Goal: Information Seeking & Learning: Learn about a topic

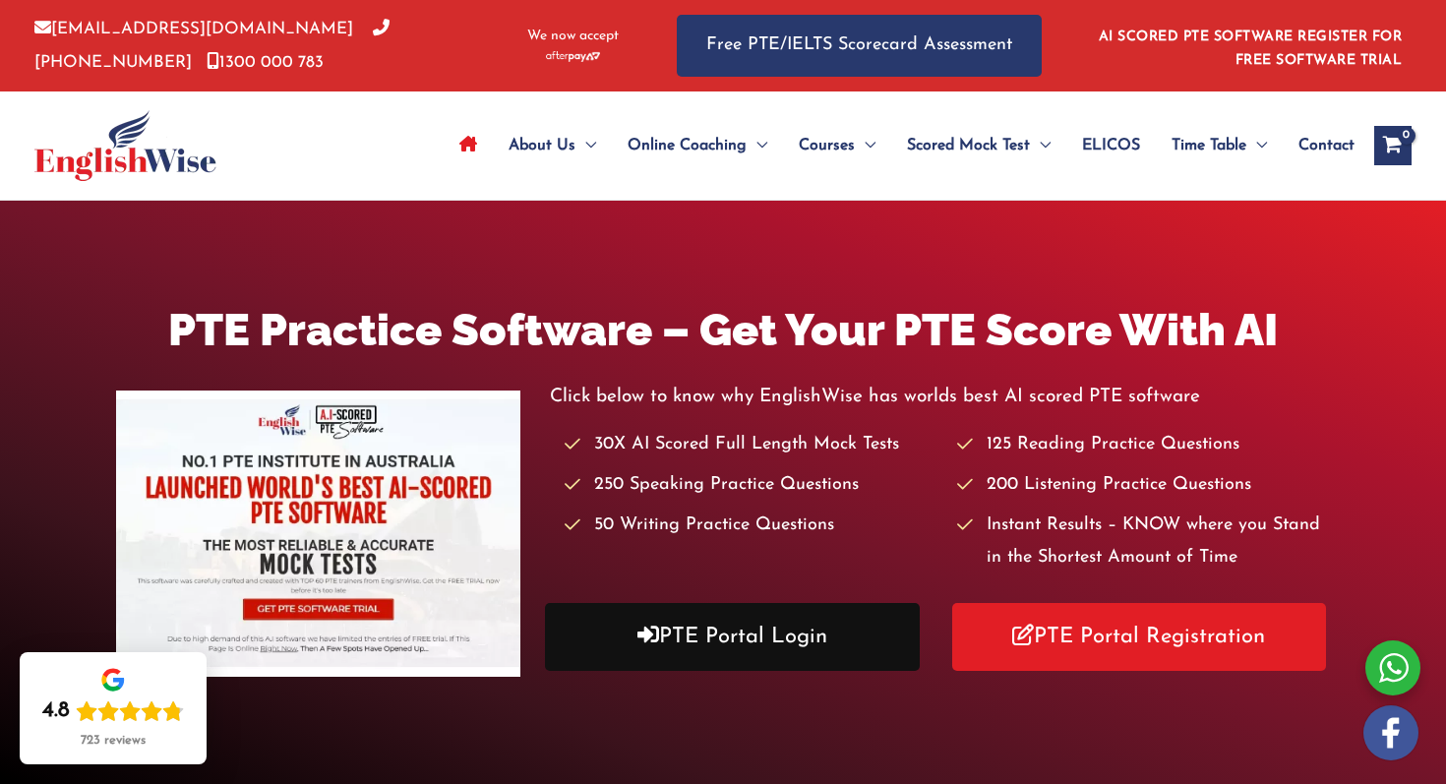
click at [777, 655] on link "PTE Portal Login" at bounding box center [732, 637] width 375 height 68
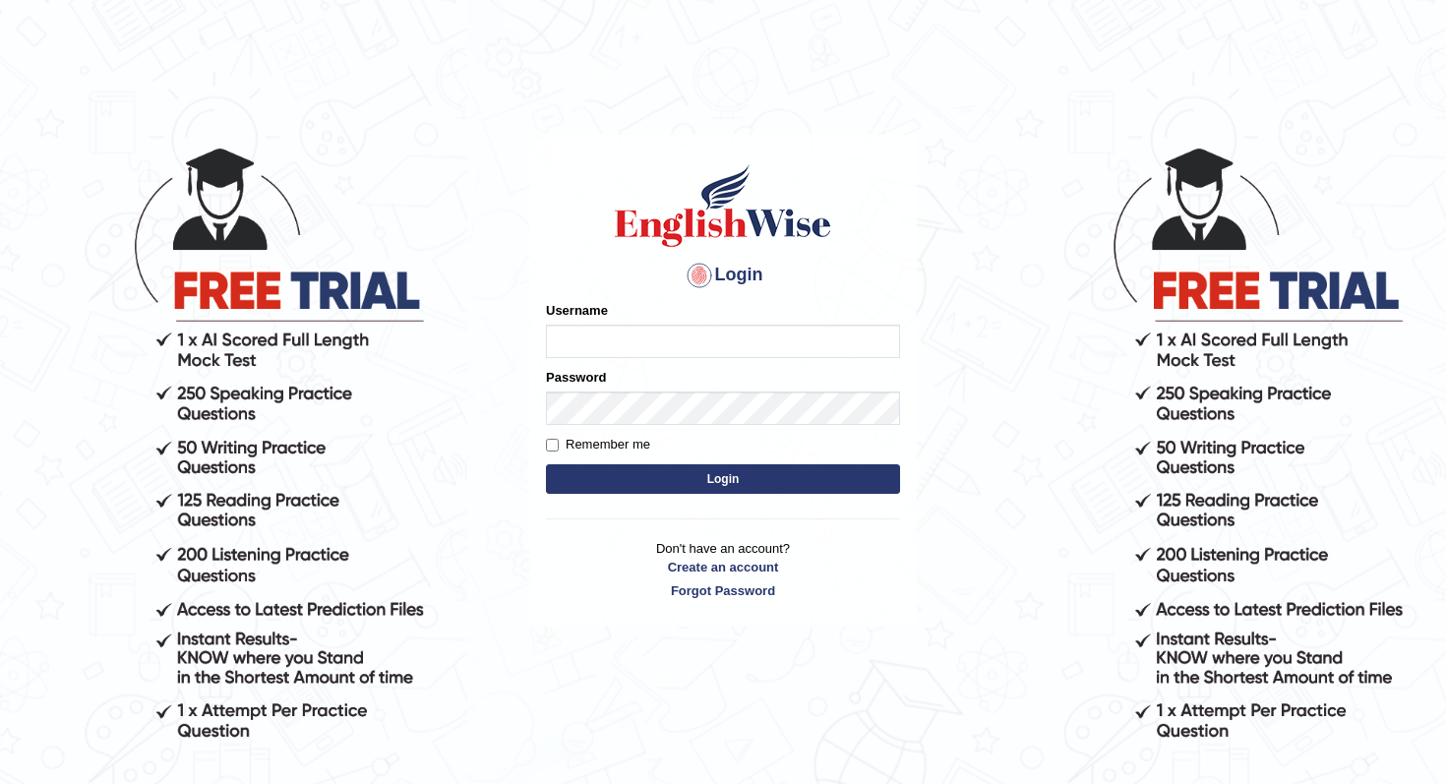
type input "panny"
click at [552, 443] on input "Remember me" at bounding box center [552, 445] width 13 height 13
checkbox input "true"
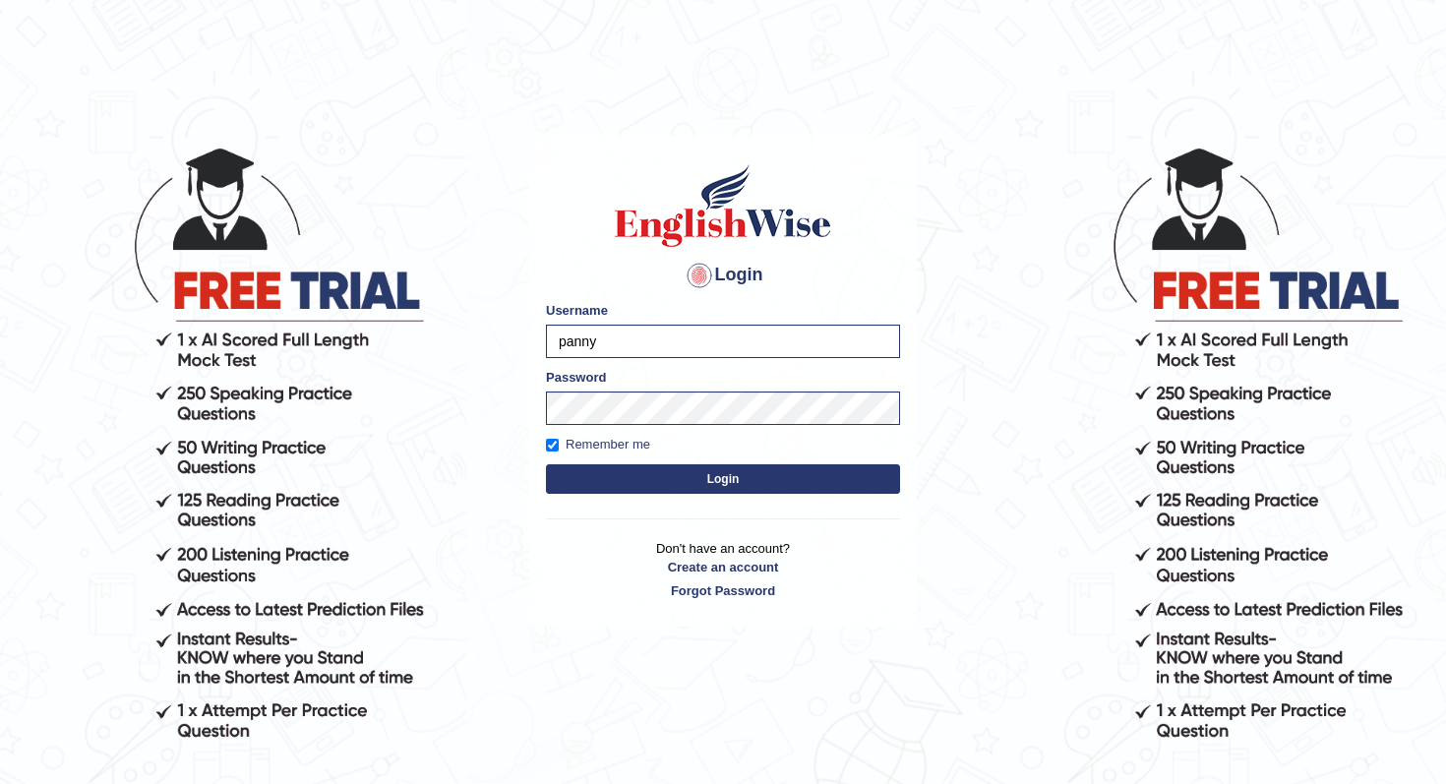
click at [645, 481] on button "Login" at bounding box center [723, 479] width 354 height 30
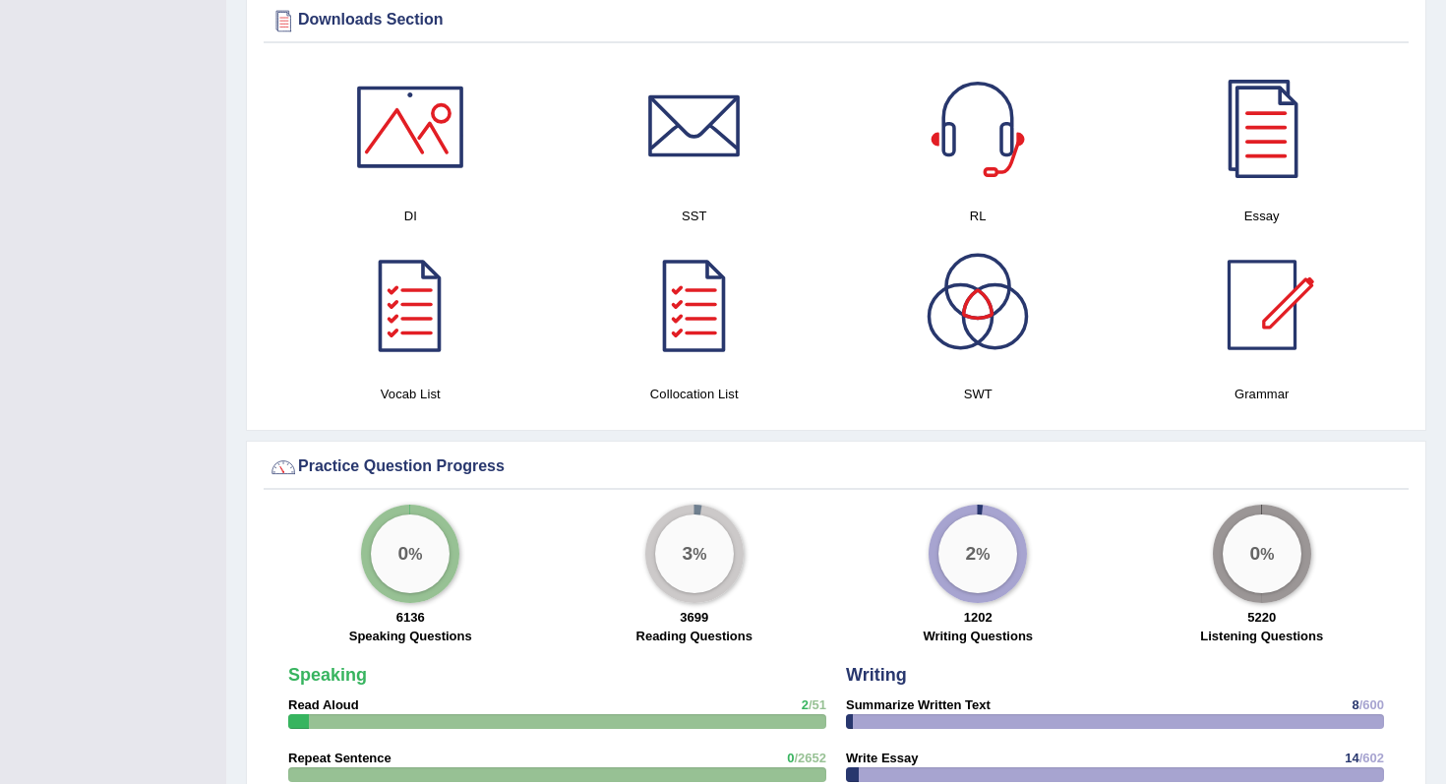
scroll to position [1120, 0]
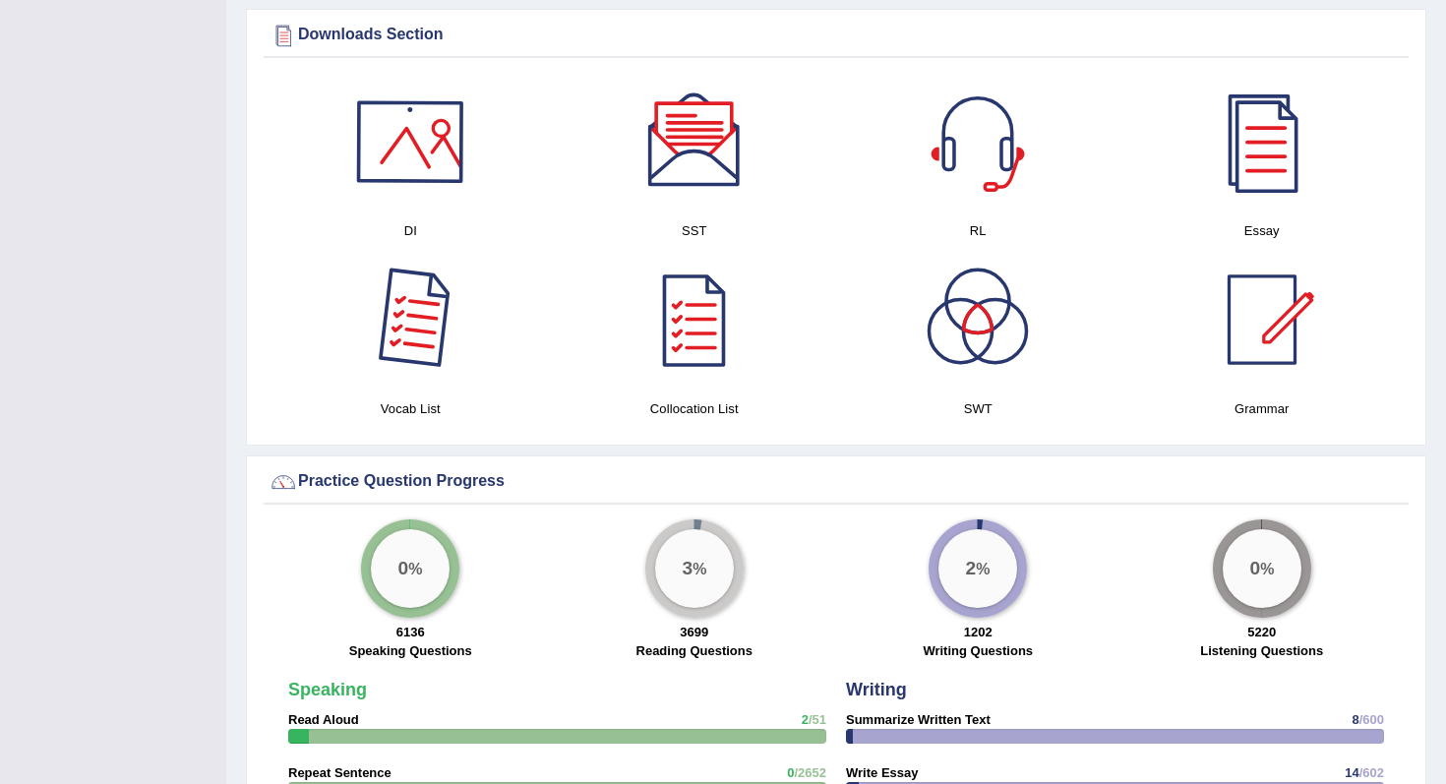
click at [426, 141] on div at bounding box center [410, 142] width 138 height 138
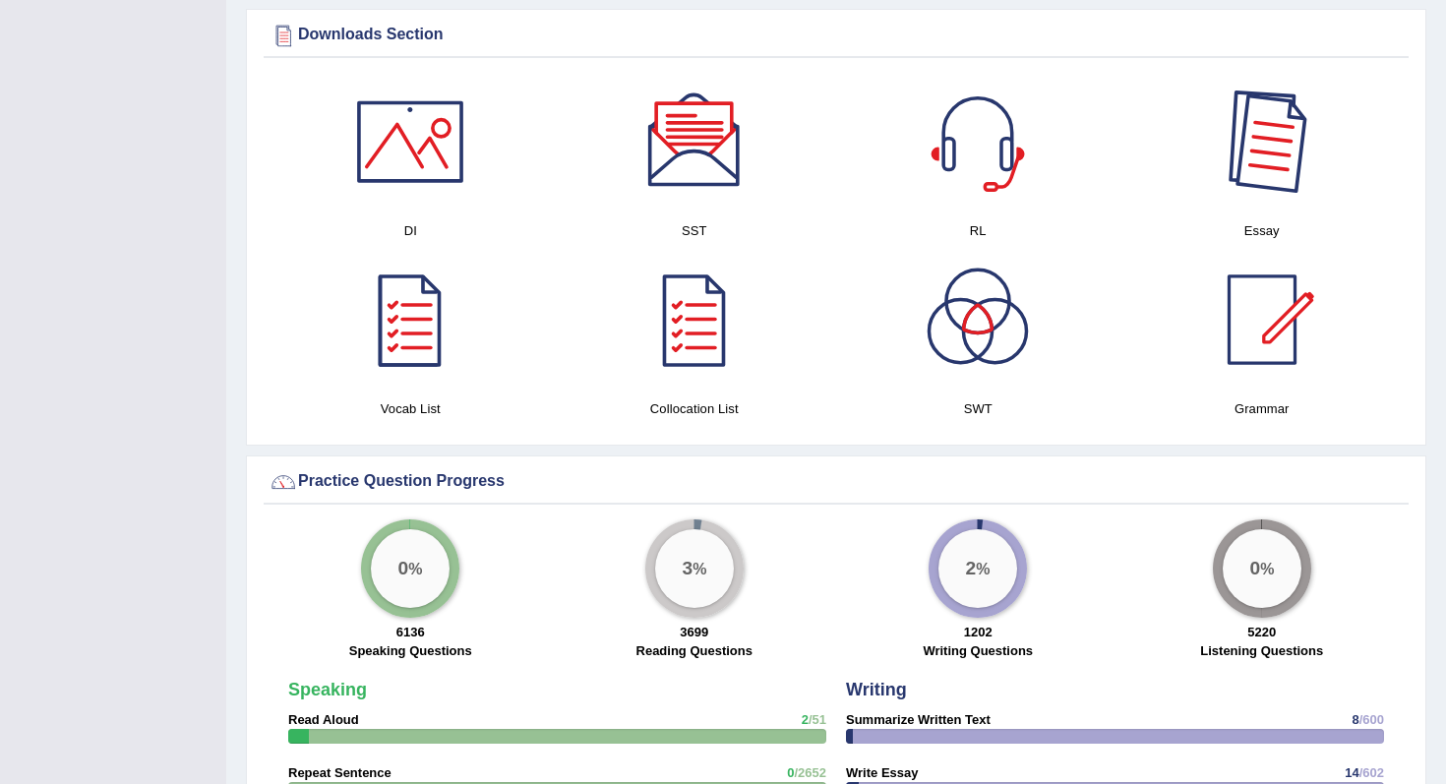
click at [1283, 101] on div at bounding box center [1262, 142] width 138 height 138
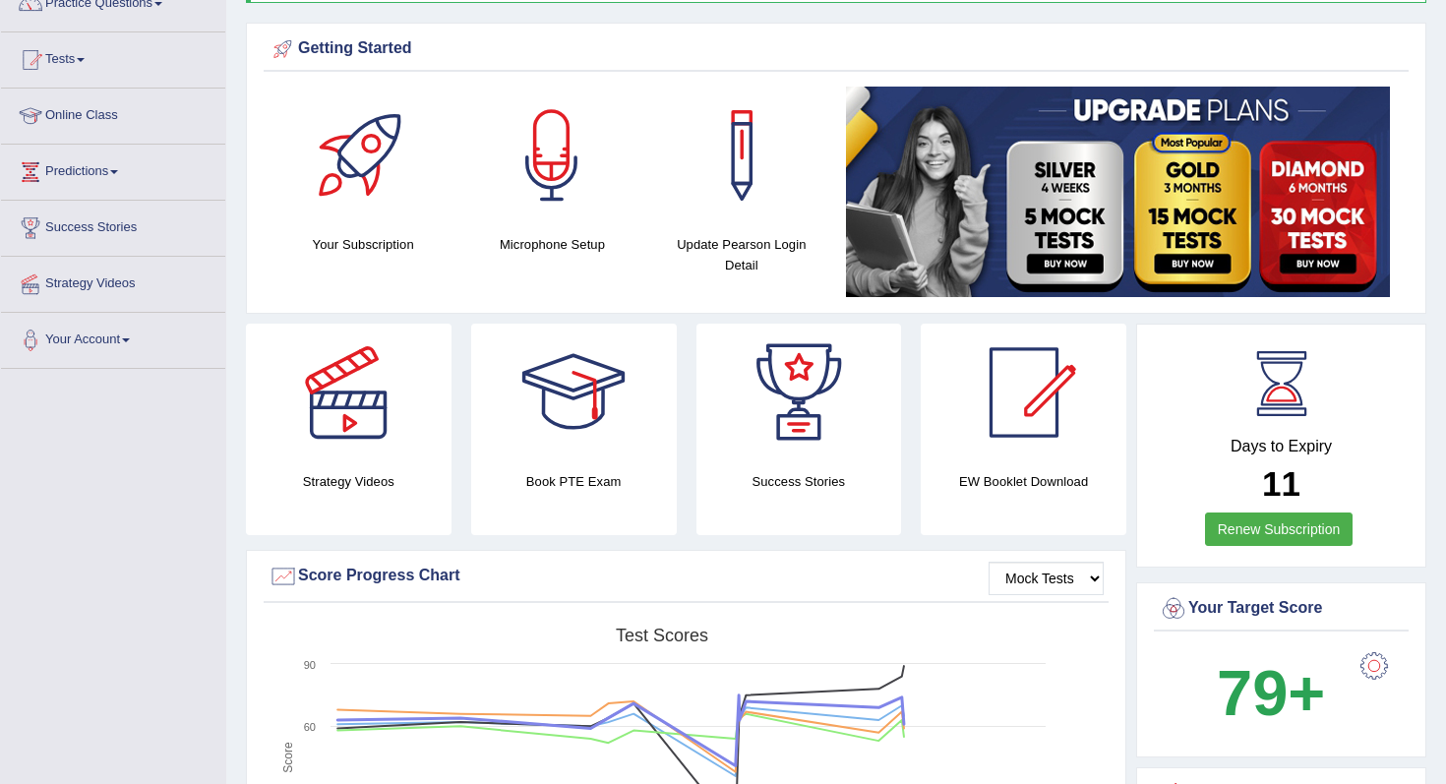
scroll to position [0, 0]
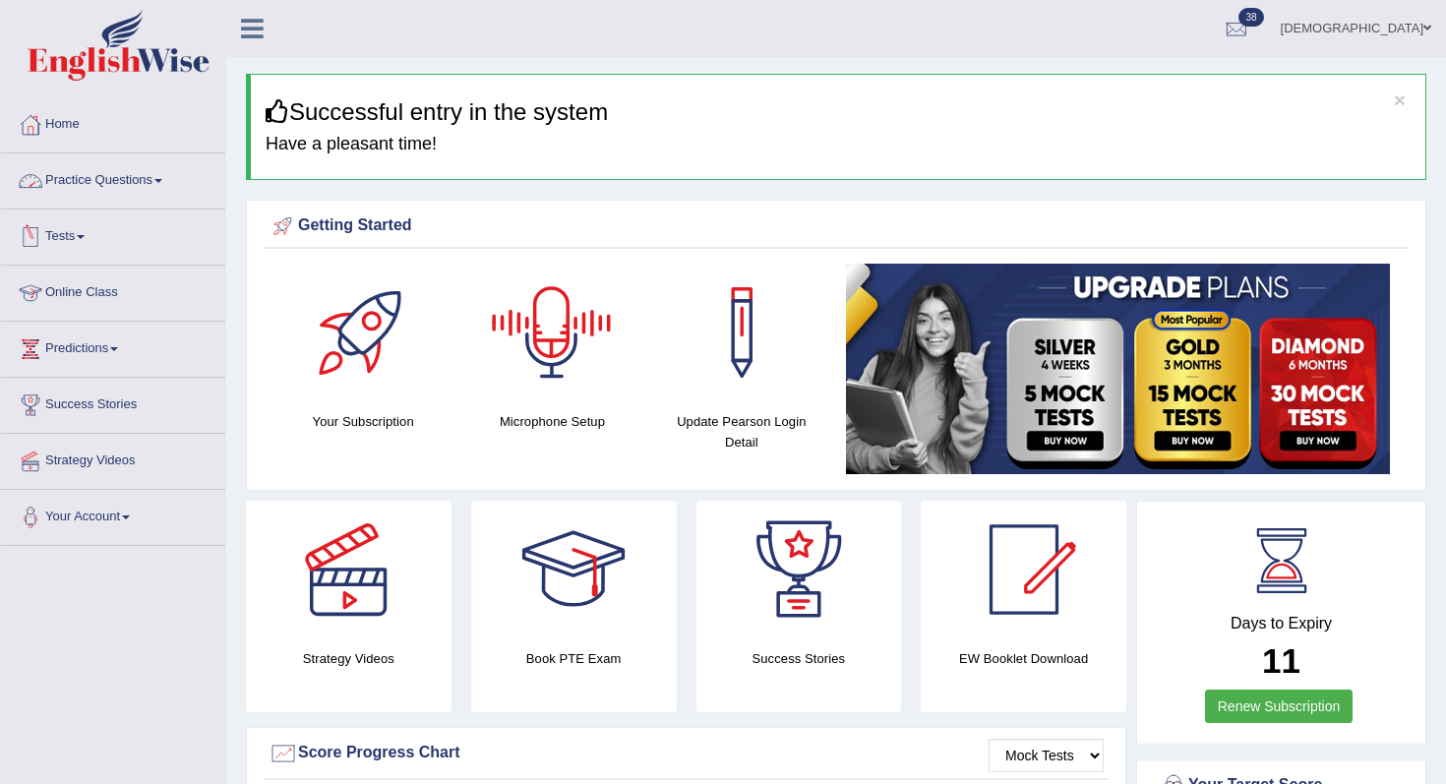
click at [164, 181] on link "Practice Questions" at bounding box center [113, 177] width 224 height 49
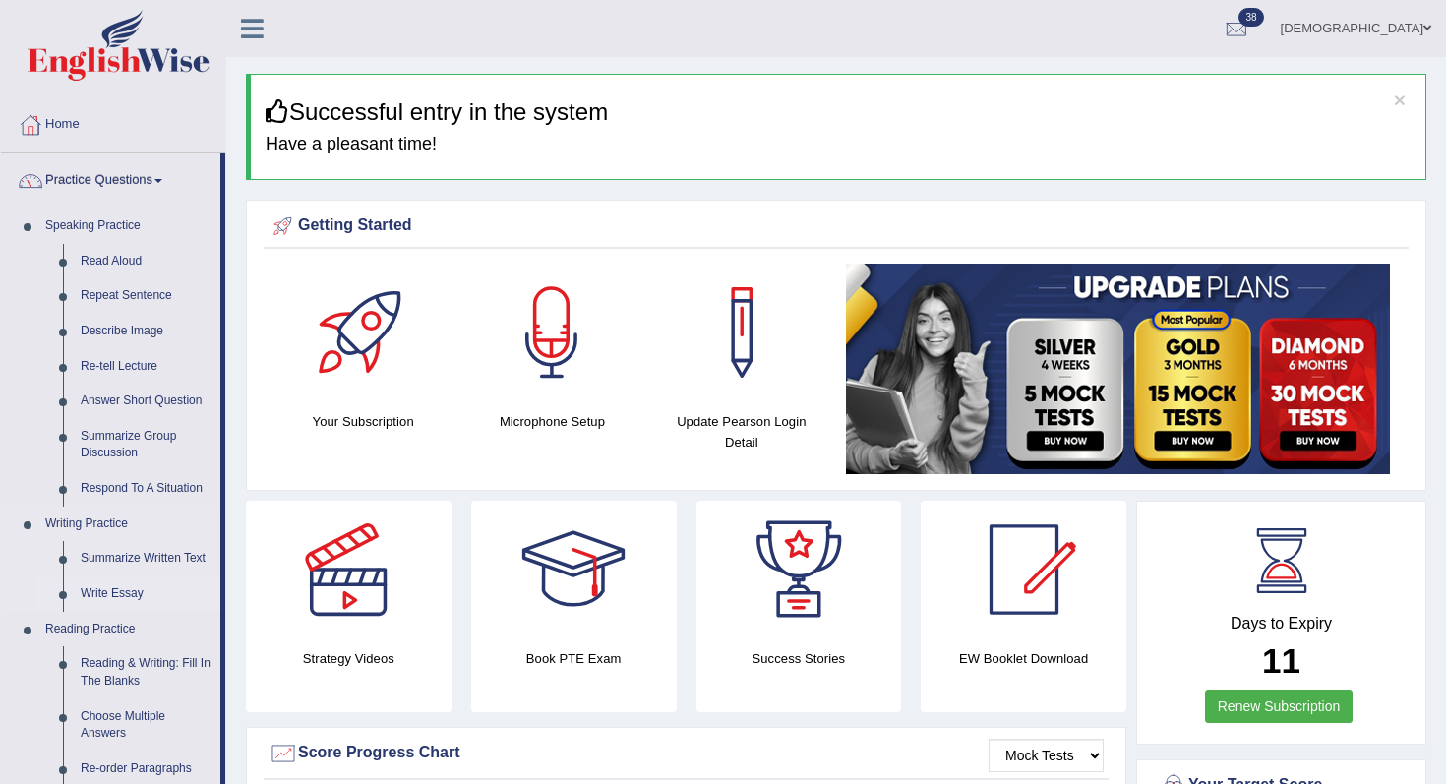
click at [115, 595] on link "Write Essay" at bounding box center [146, 593] width 149 height 35
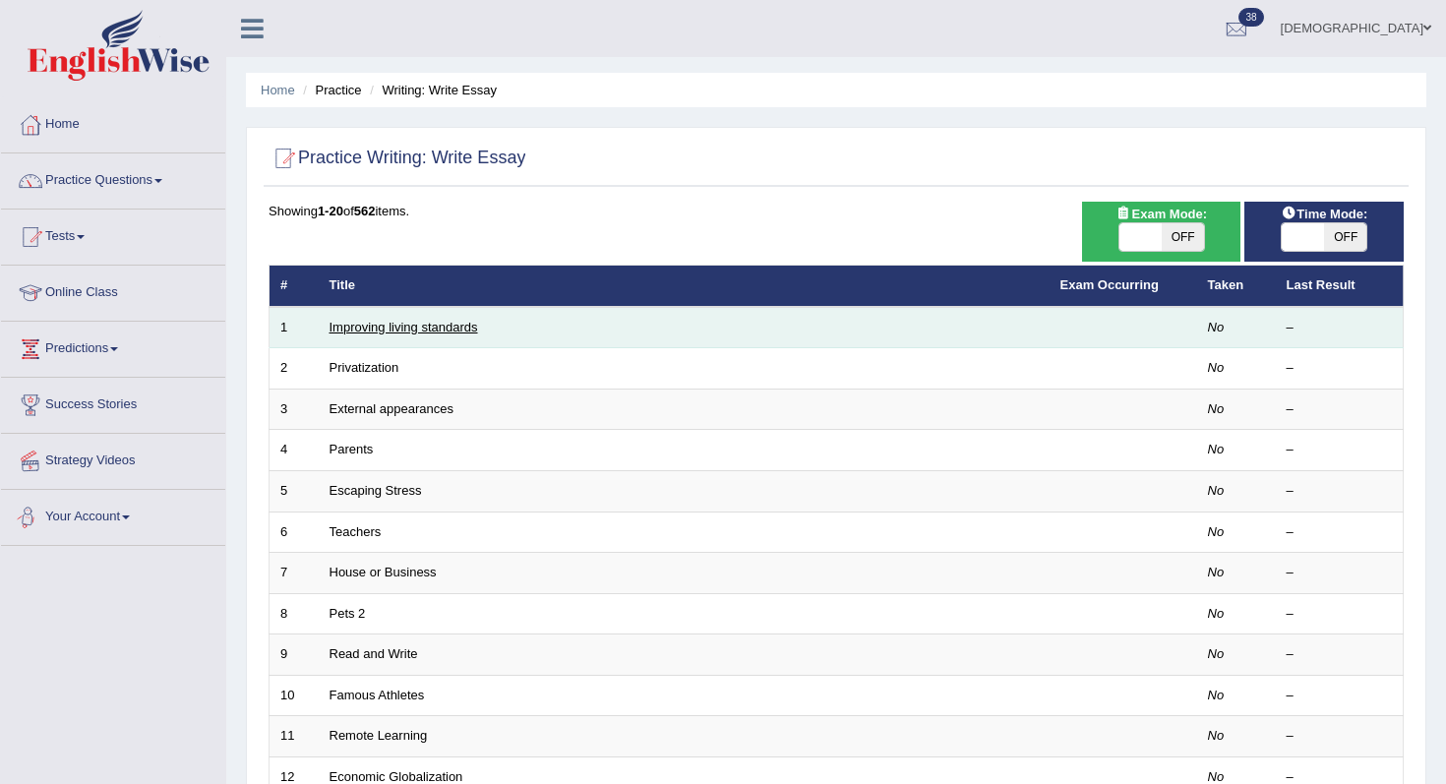
click at [371, 327] on link "Improving living standards" at bounding box center [404, 327] width 149 height 15
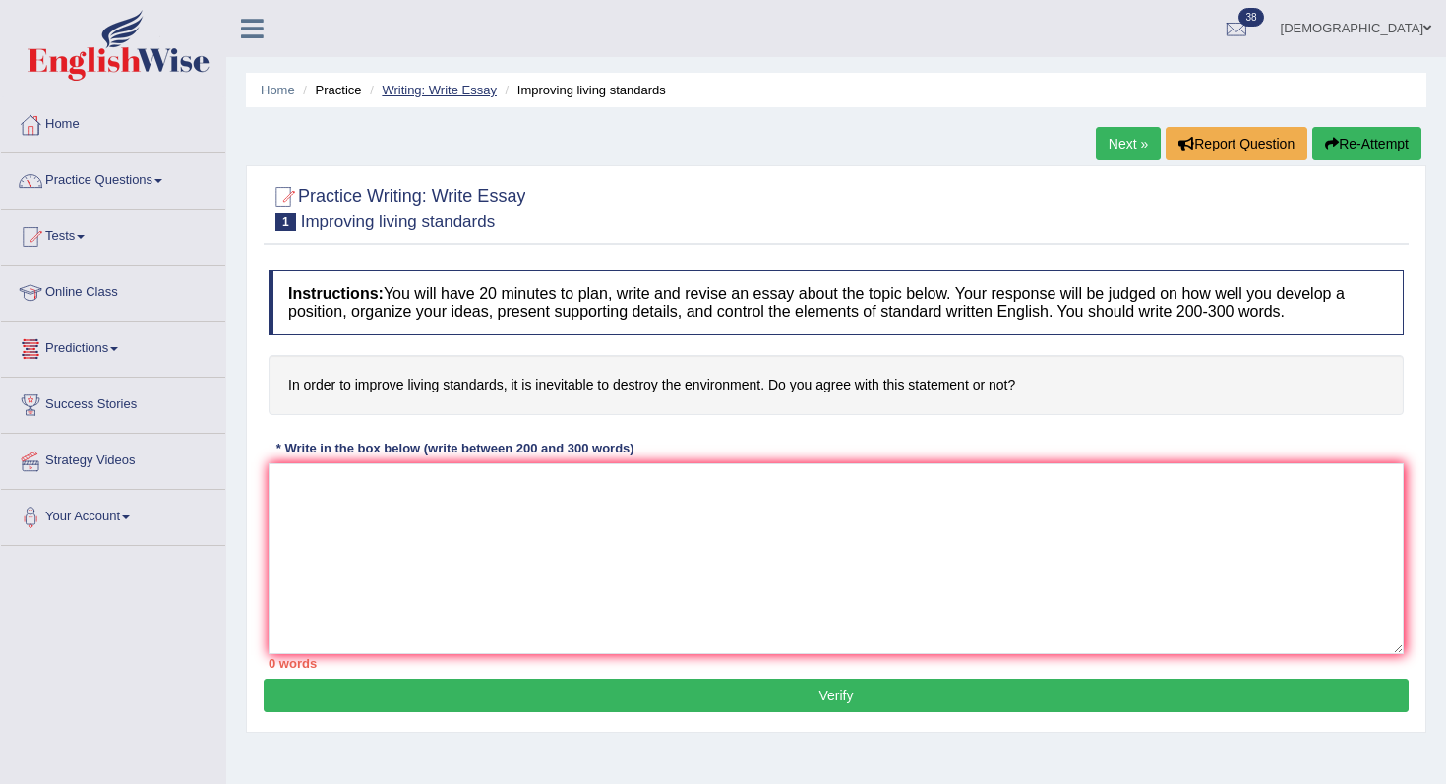
click at [453, 88] on link "Writing: Write Essay" at bounding box center [439, 90] width 115 height 15
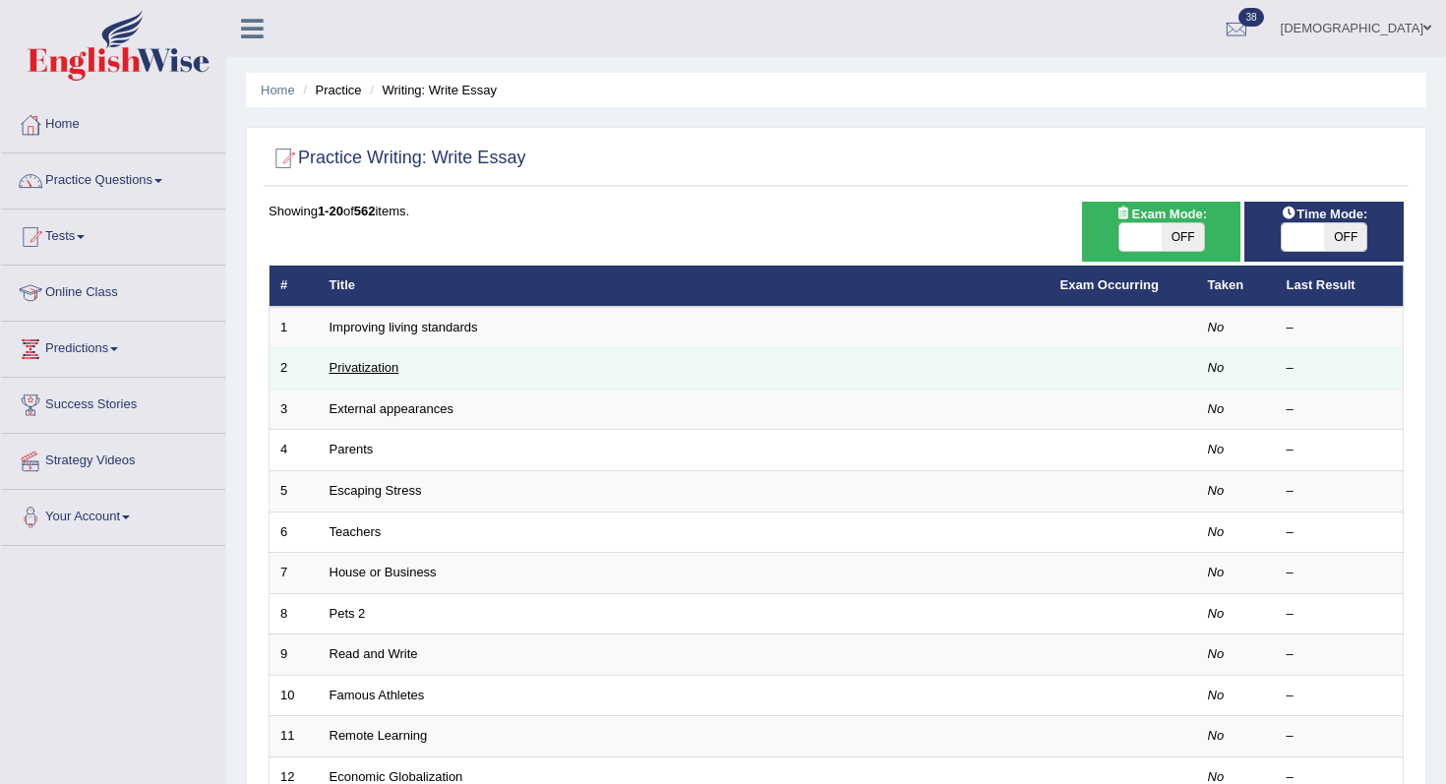
click at [373, 369] on link "Privatization" at bounding box center [365, 367] width 70 height 15
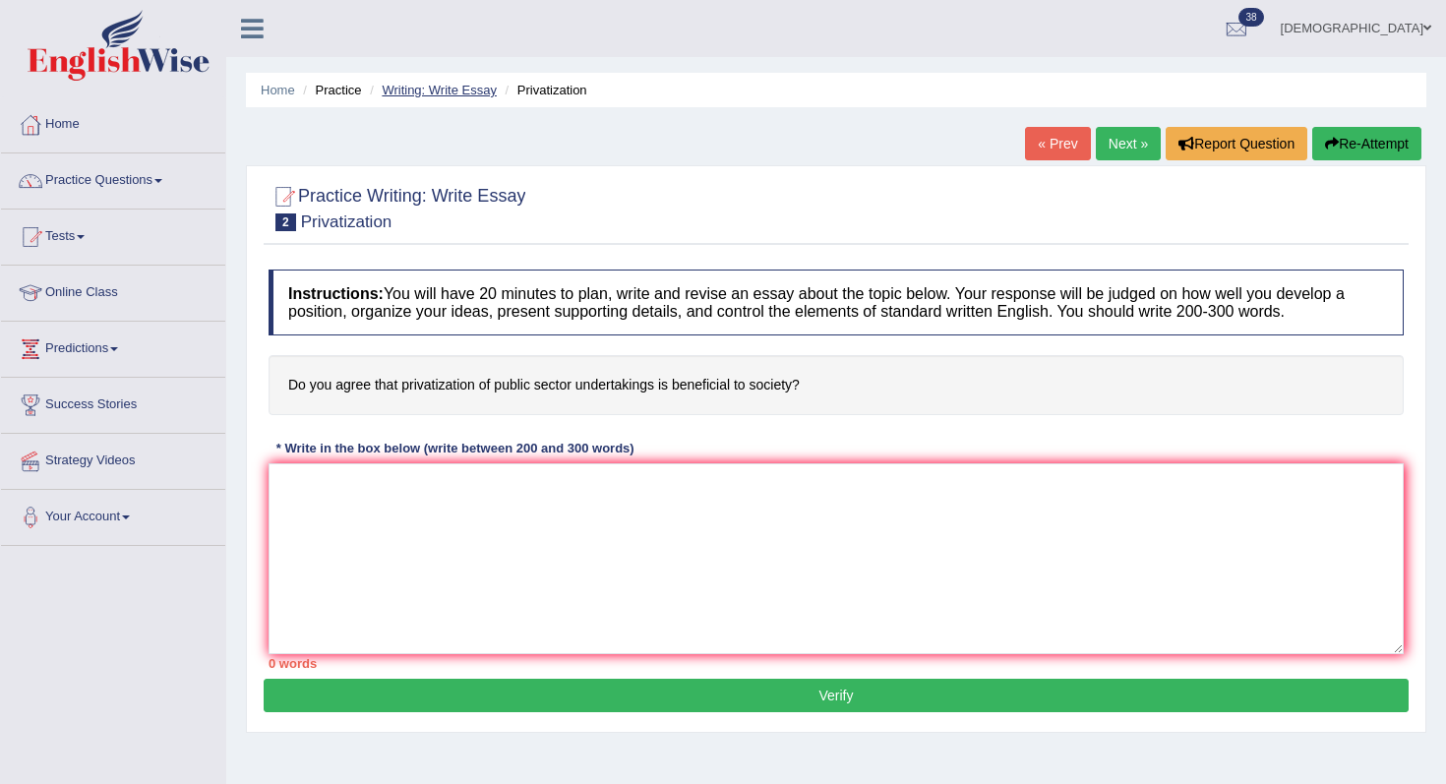
click at [403, 87] on link "Writing: Write Essay" at bounding box center [439, 90] width 115 height 15
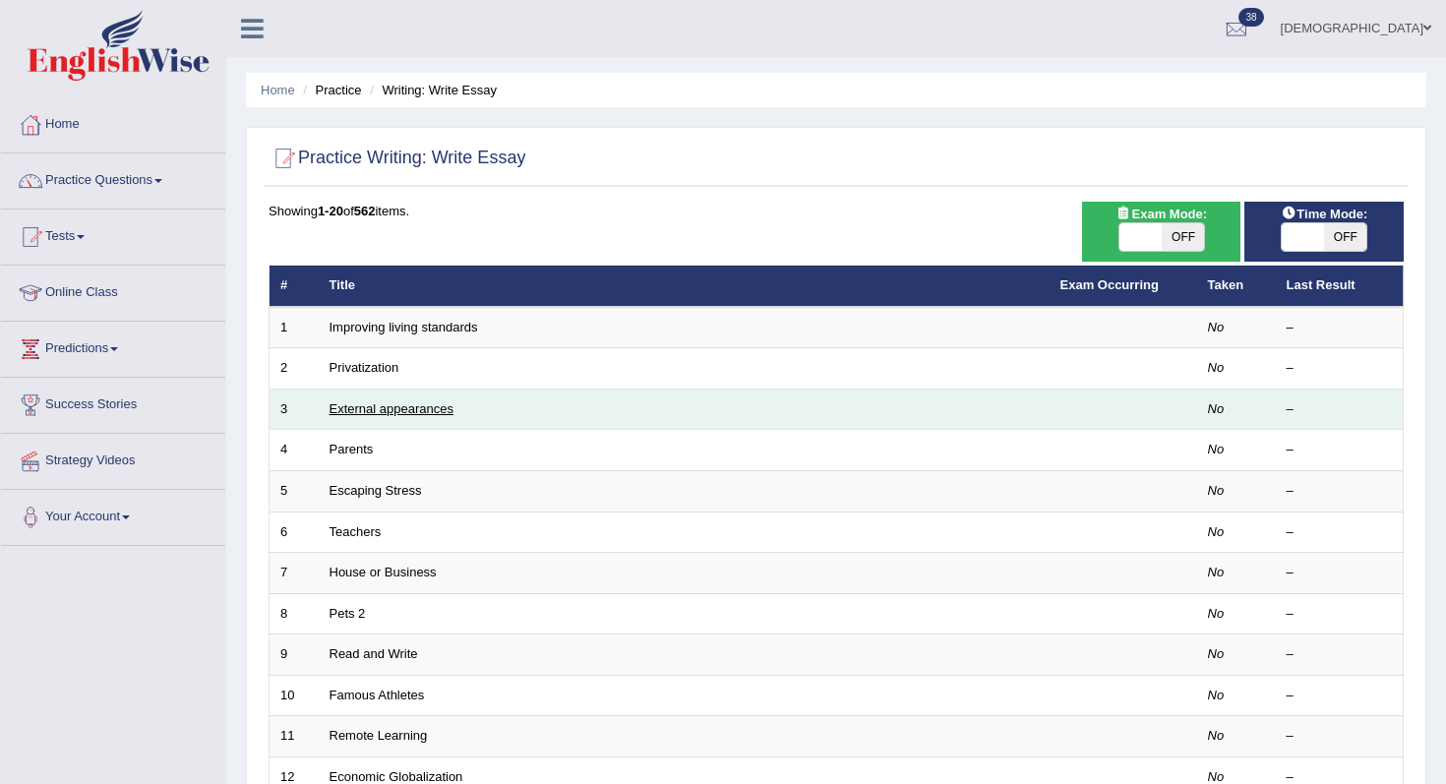
click at [374, 408] on link "External appearances" at bounding box center [392, 408] width 124 height 15
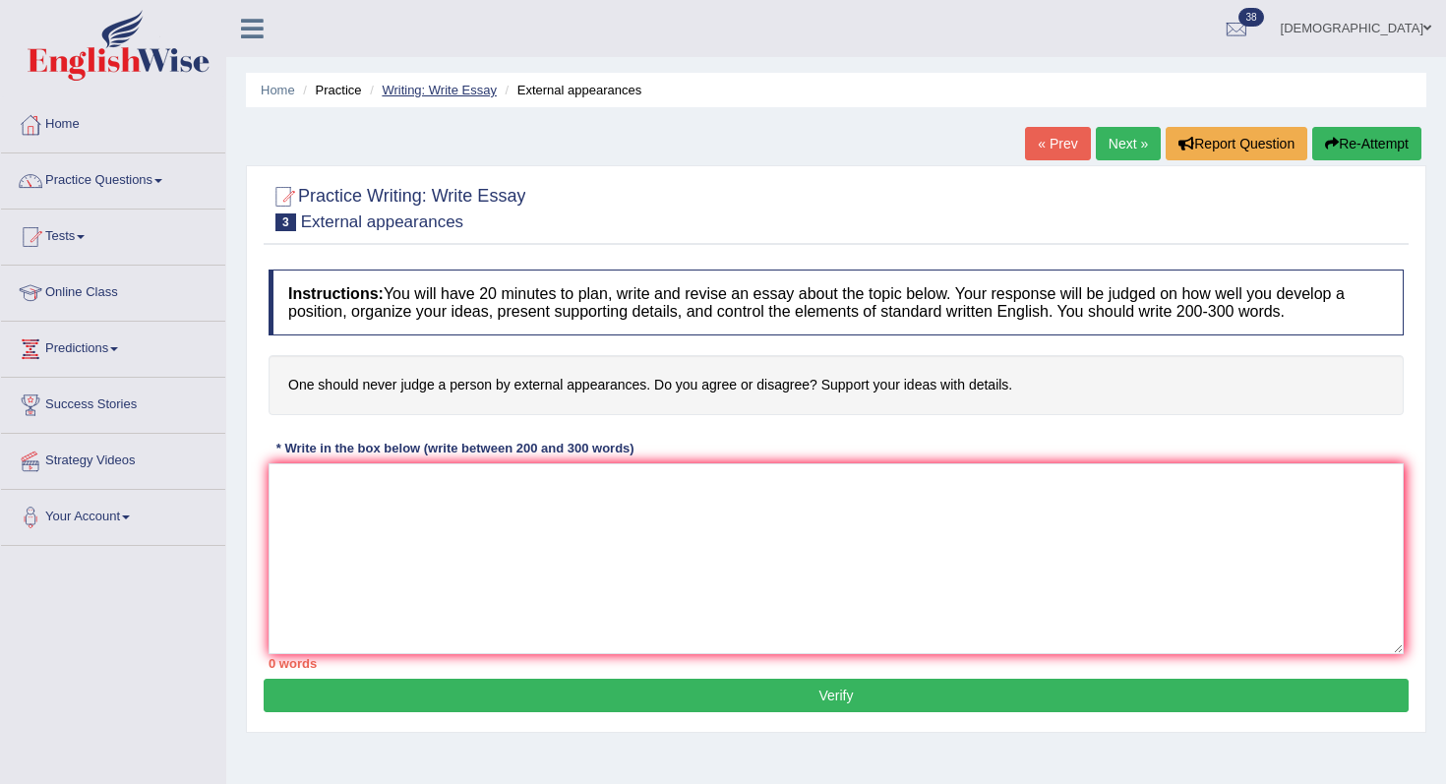
click at [429, 91] on link "Writing: Write Essay" at bounding box center [439, 90] width 115 height 15
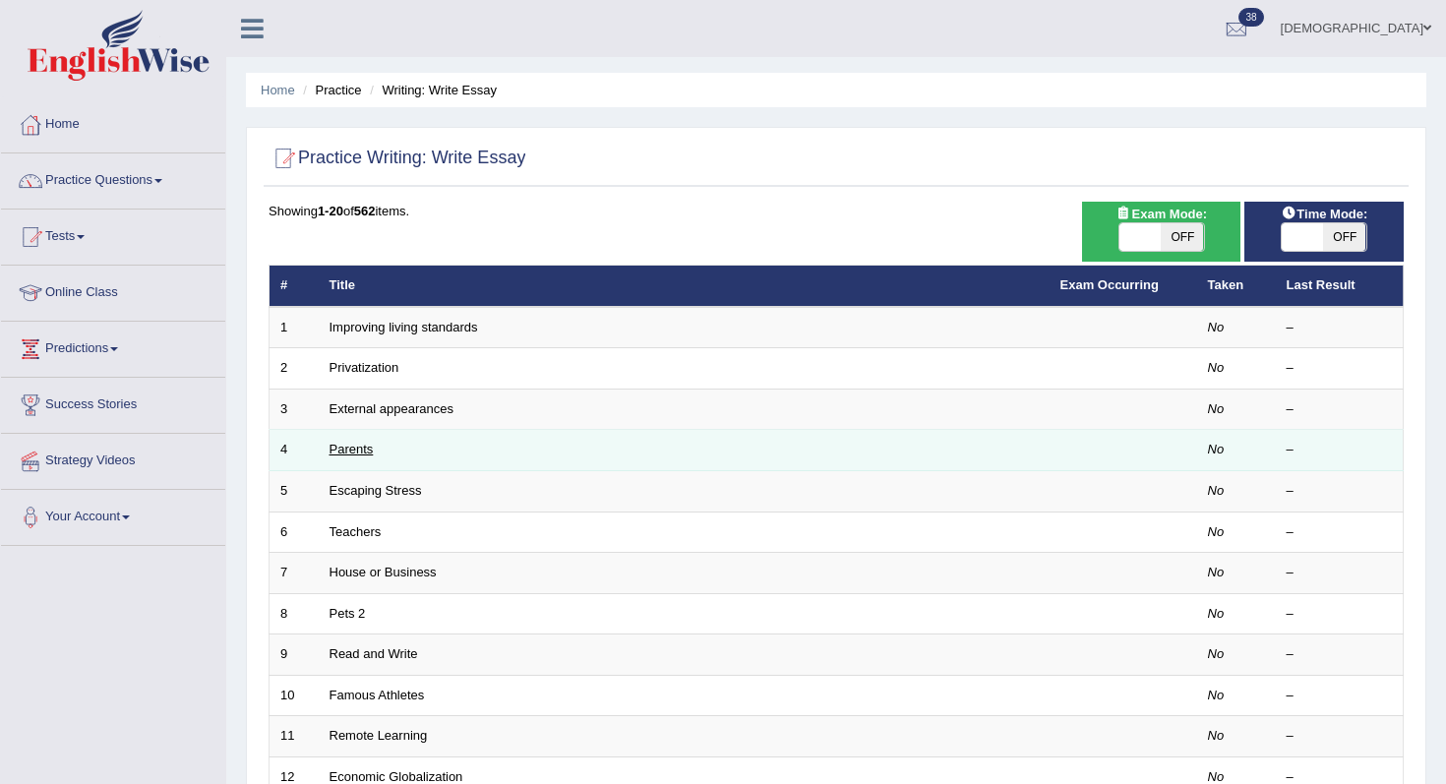
click at [355, 448] on link "Parents" at bounding box center [352, 449] width 44 height 15
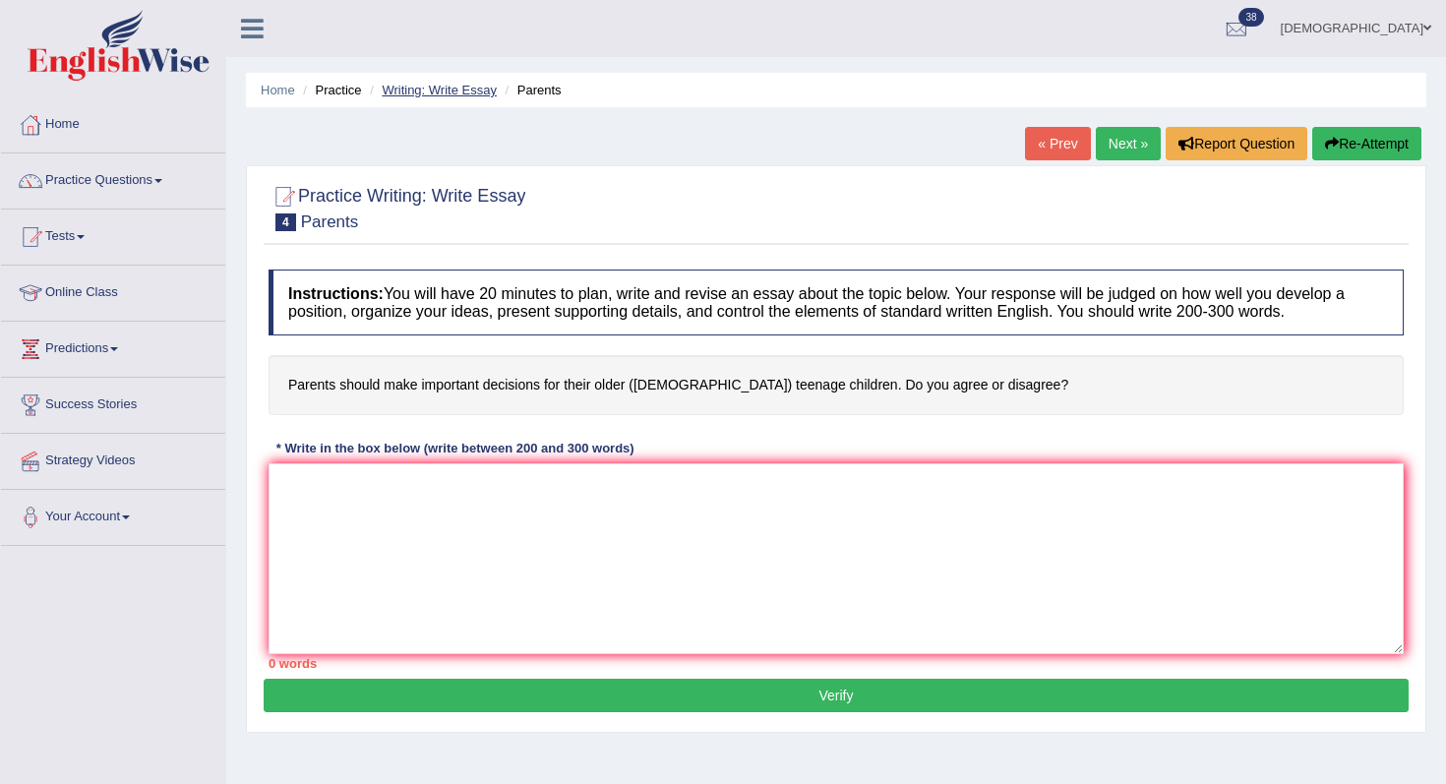
click at [448, 87] on link "Writing: Write Essay" at bounding box center [439, 90] width 115 height 15
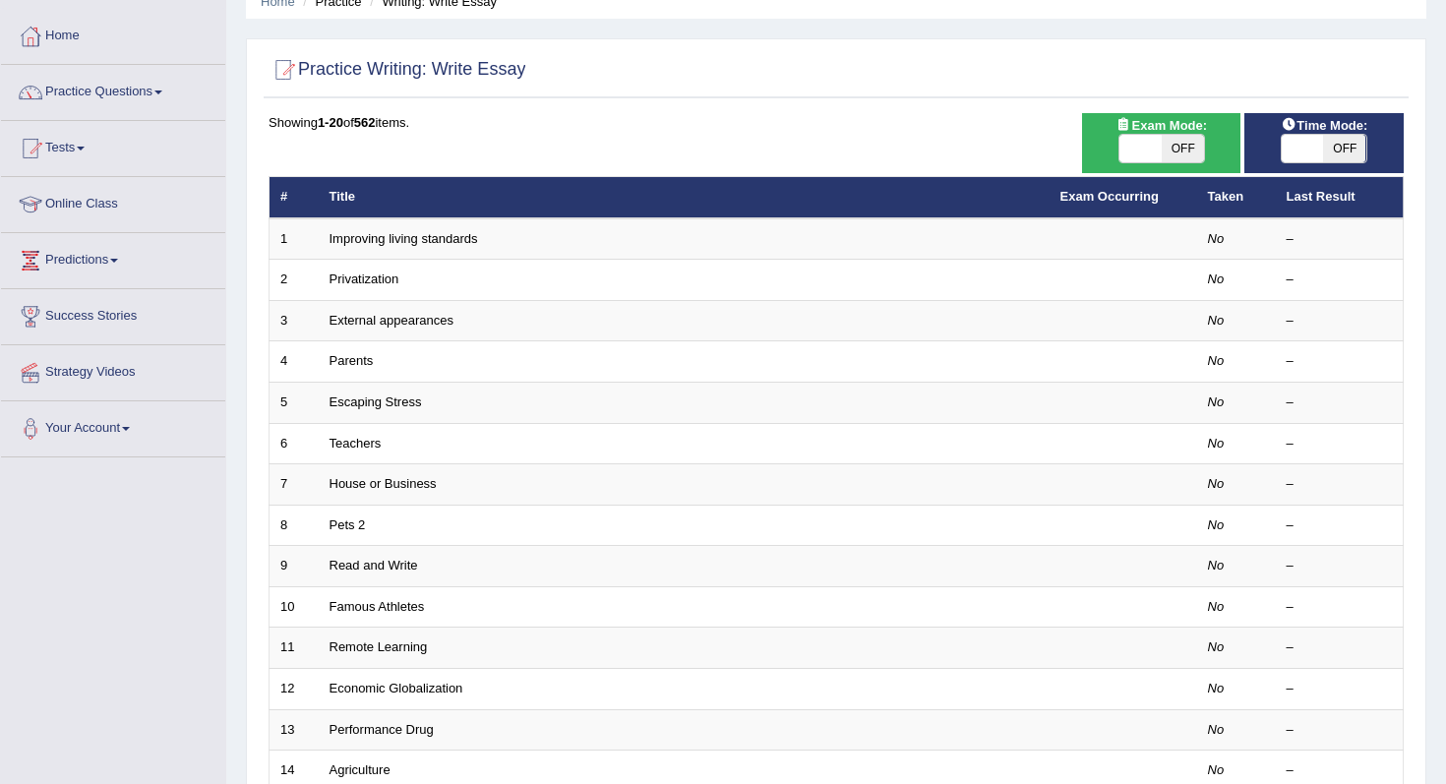
scroll to position [90, 0]
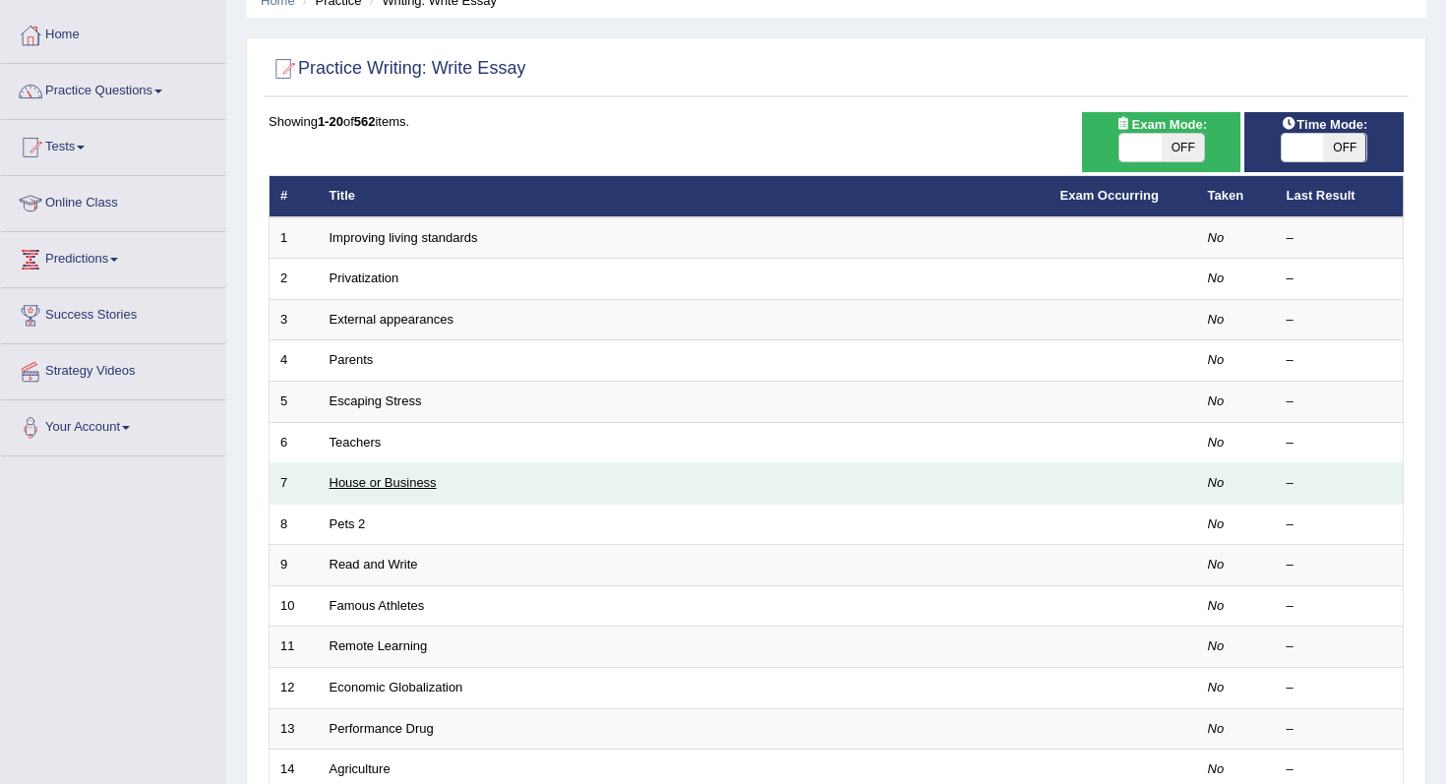
click at [397, 485] on link "House or Business" at bounding box center [383, 482] width 107 height 15
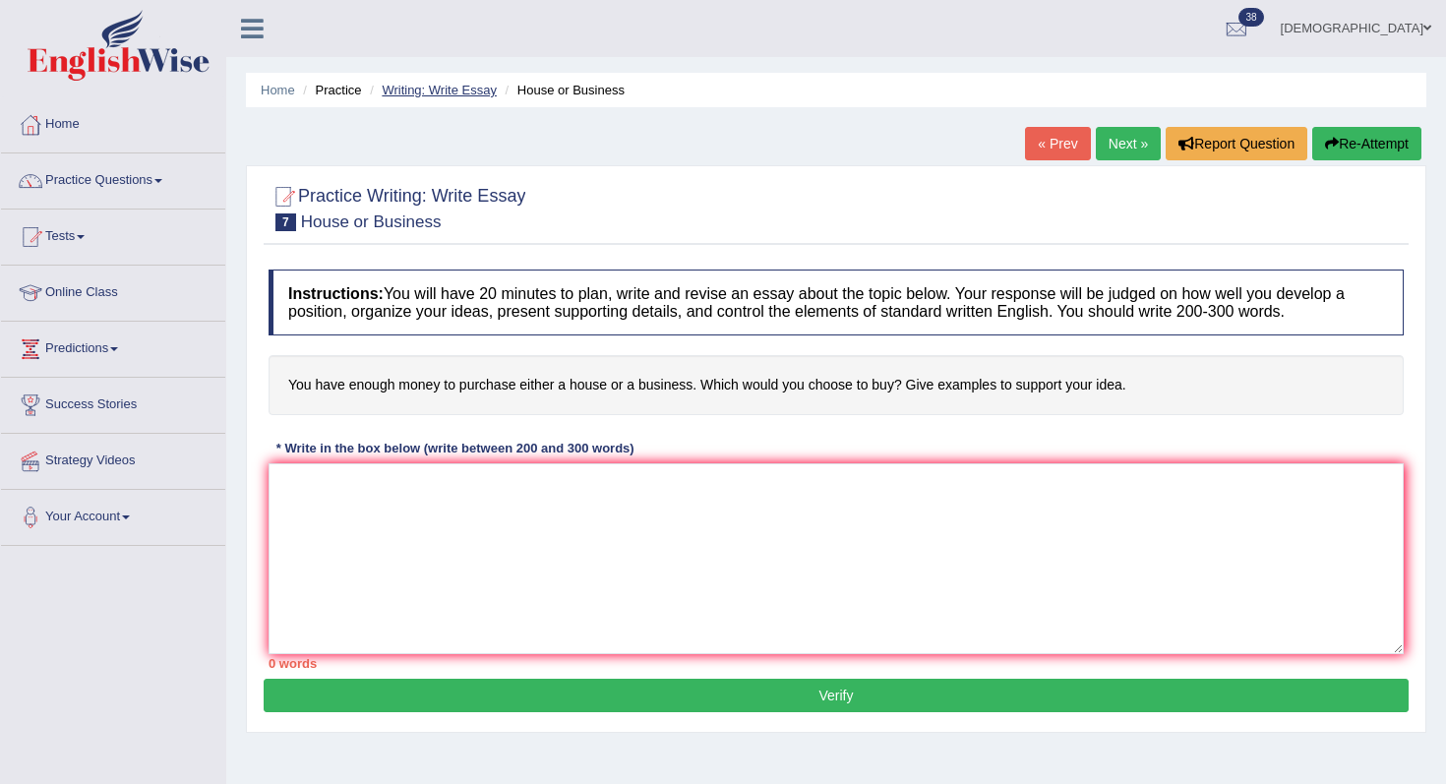
click at [416, 87] on link "Writing: Write Essay" at bounding box center [439, 90] width 115 height 15
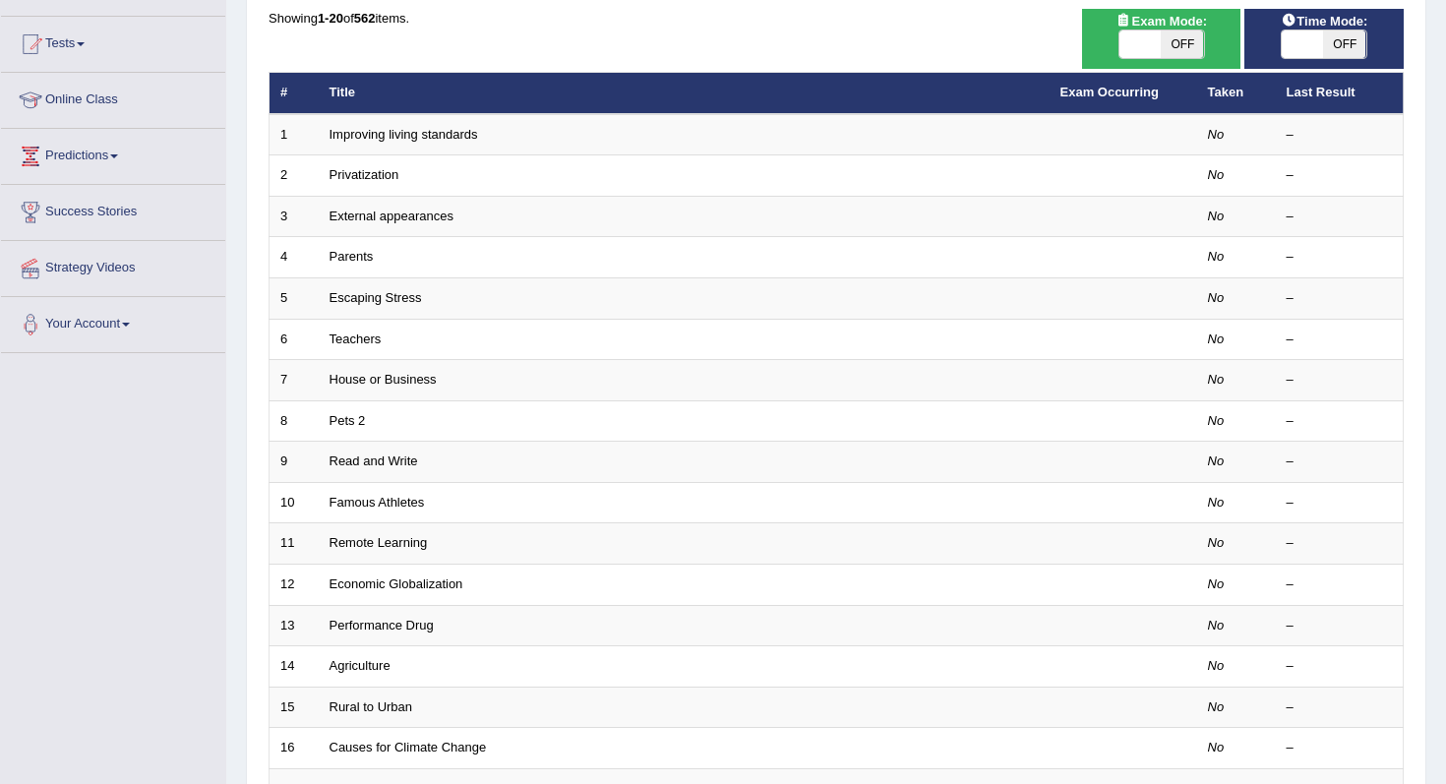
scroll to position [198, 0]
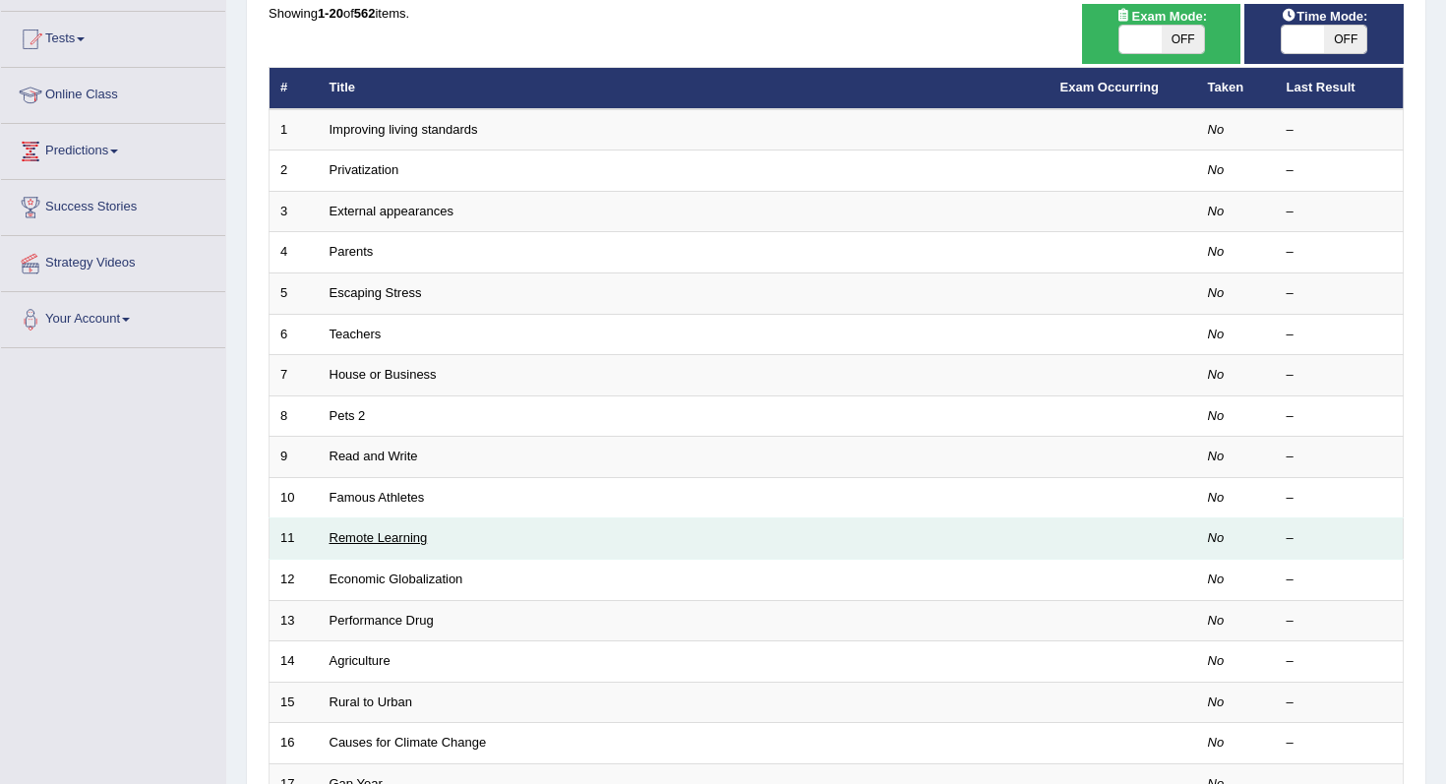
click at [360, 540] on link "Remote Learning" at bounding box center [379, 537] width 98 height 15
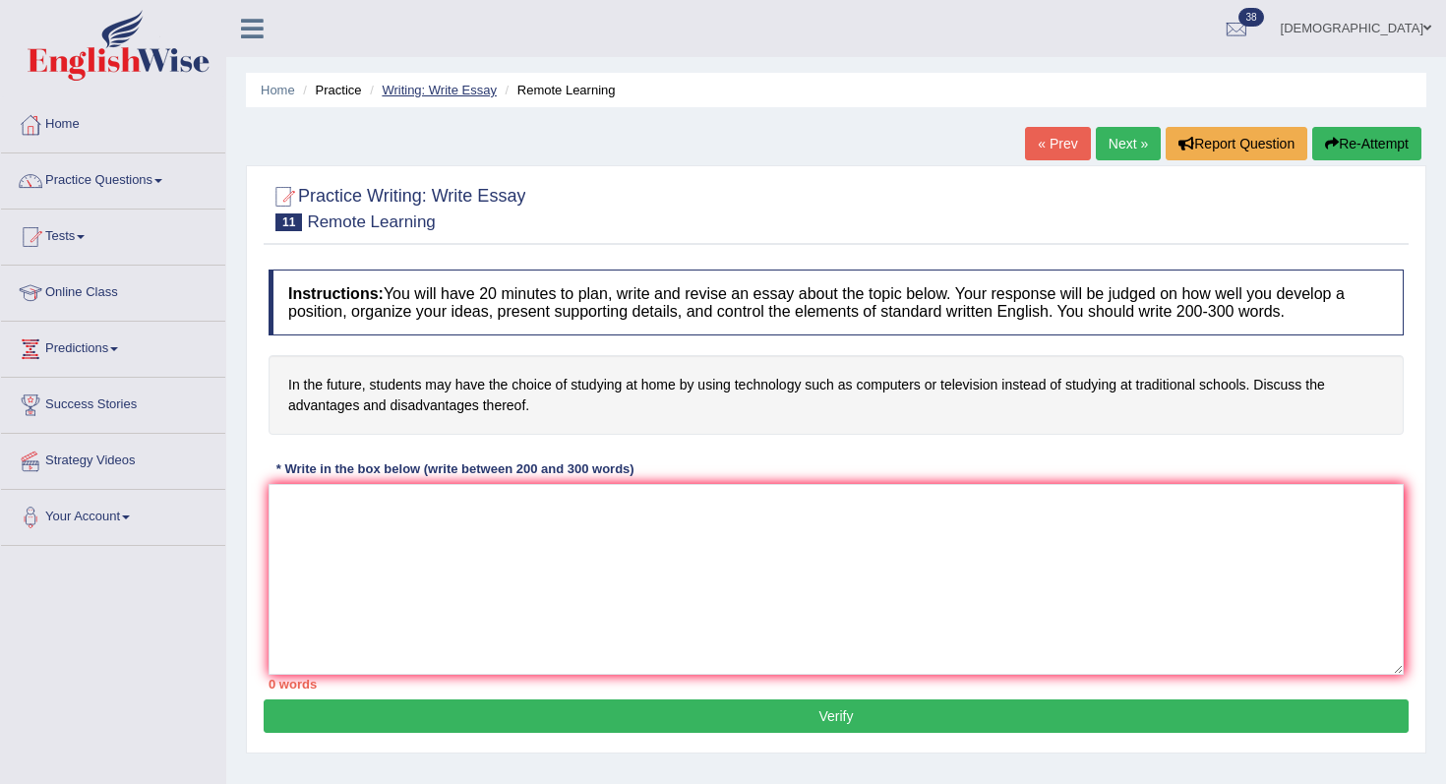
click at [427, 91] on link "Writing: Write Essay" at bounding box center [439, 90] width 115 height 15
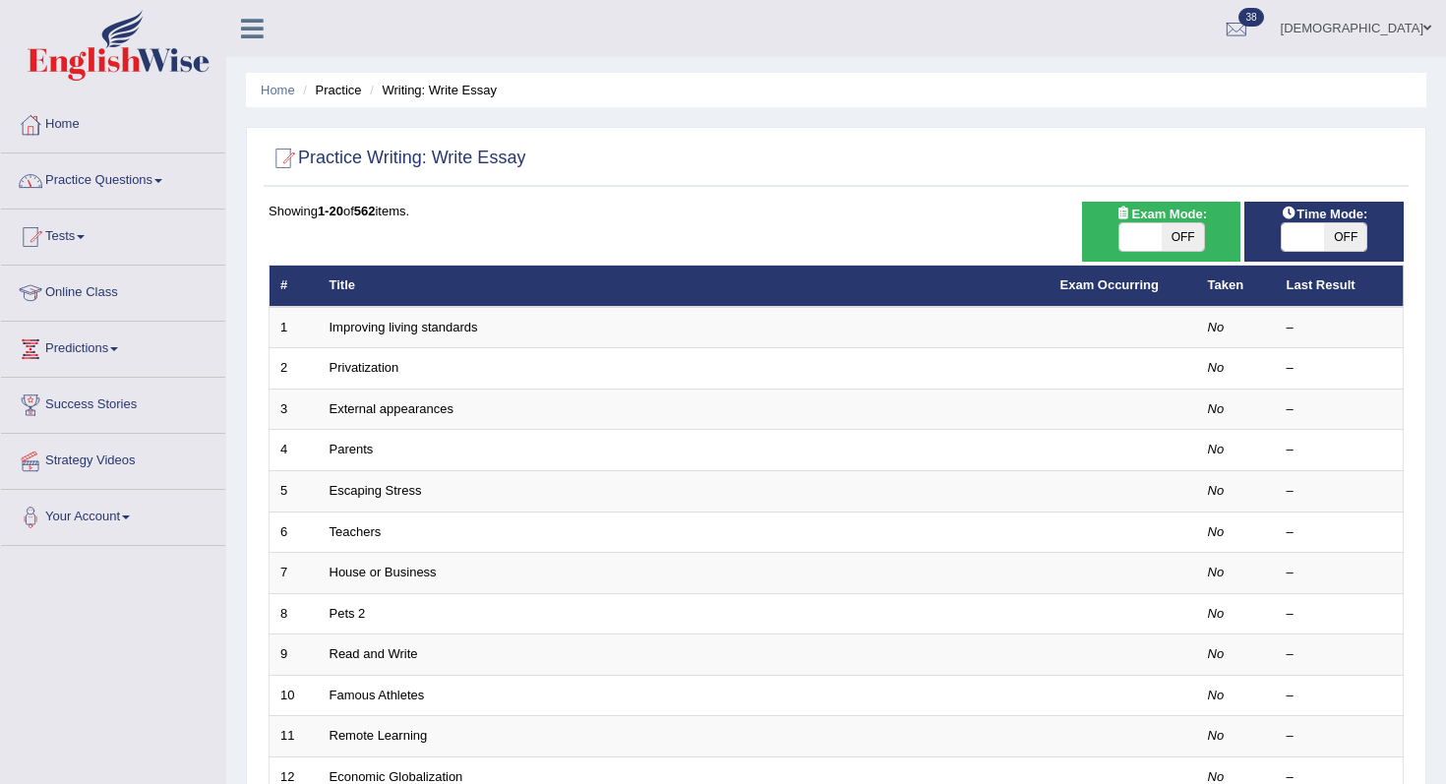
click at [89, 231] on link "Tests" at bounding box center [113, 234] width 224 height 49
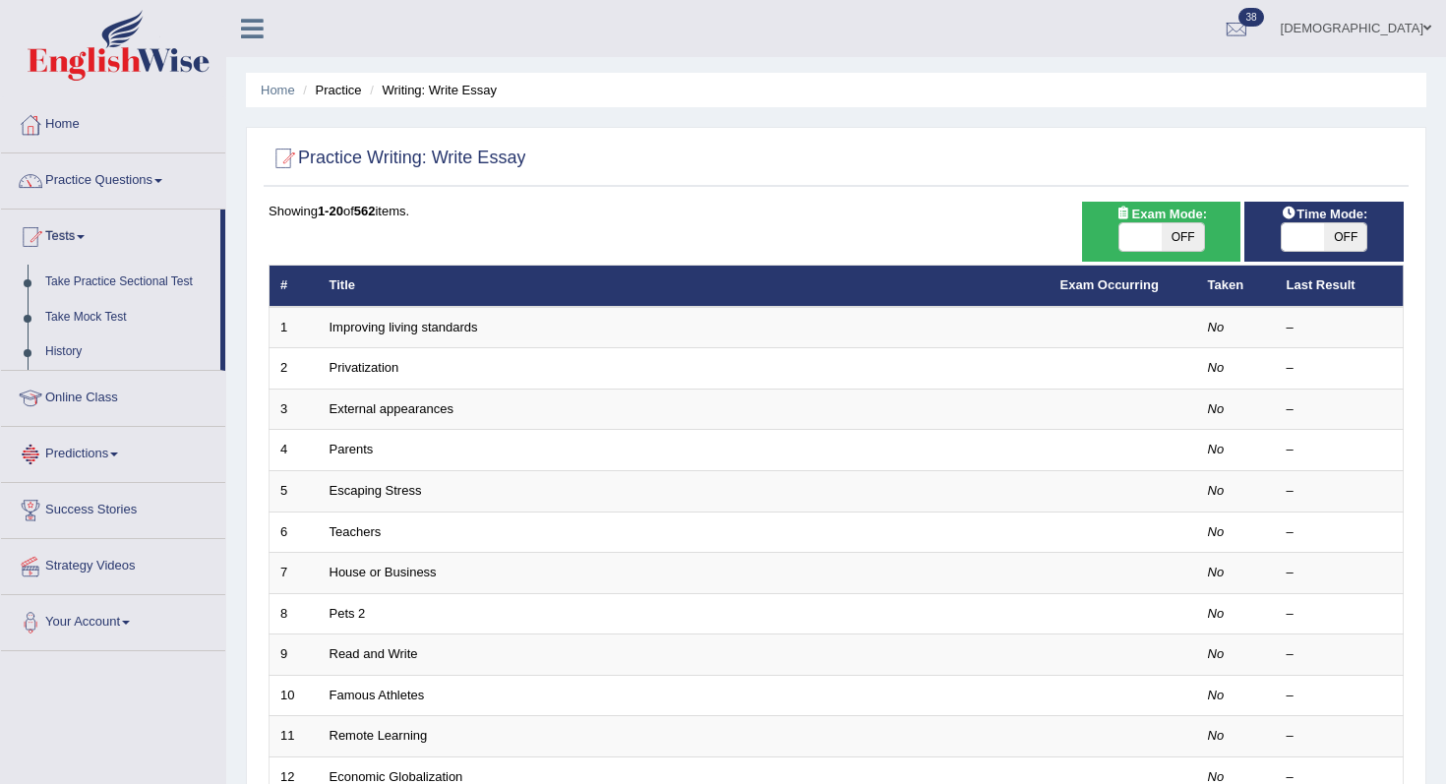
click at [118, 453] on span at bounding box center [114, 455] width 8 height 4
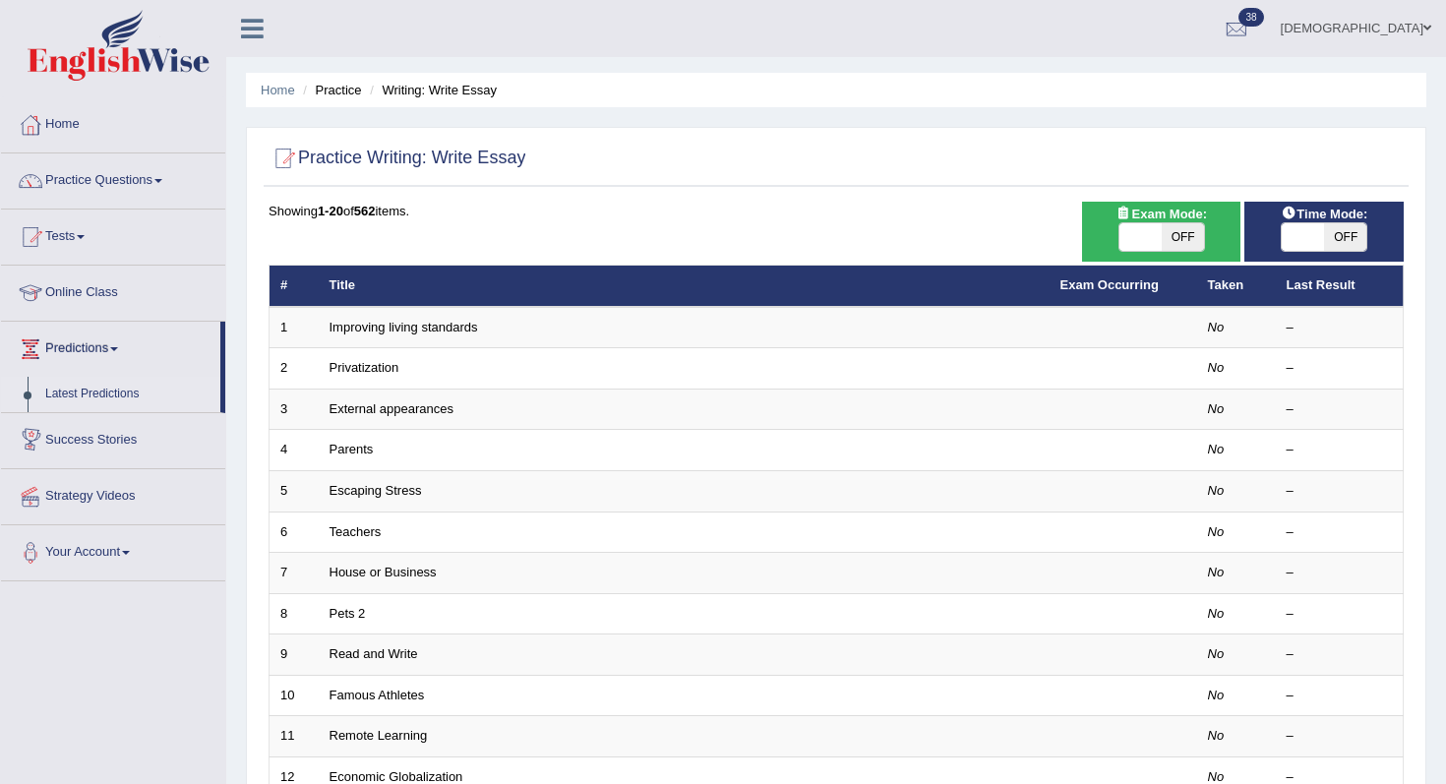
click at [119, 397] on link "Latest Predictions" at bounding box center [128, 394] width 184 height 35
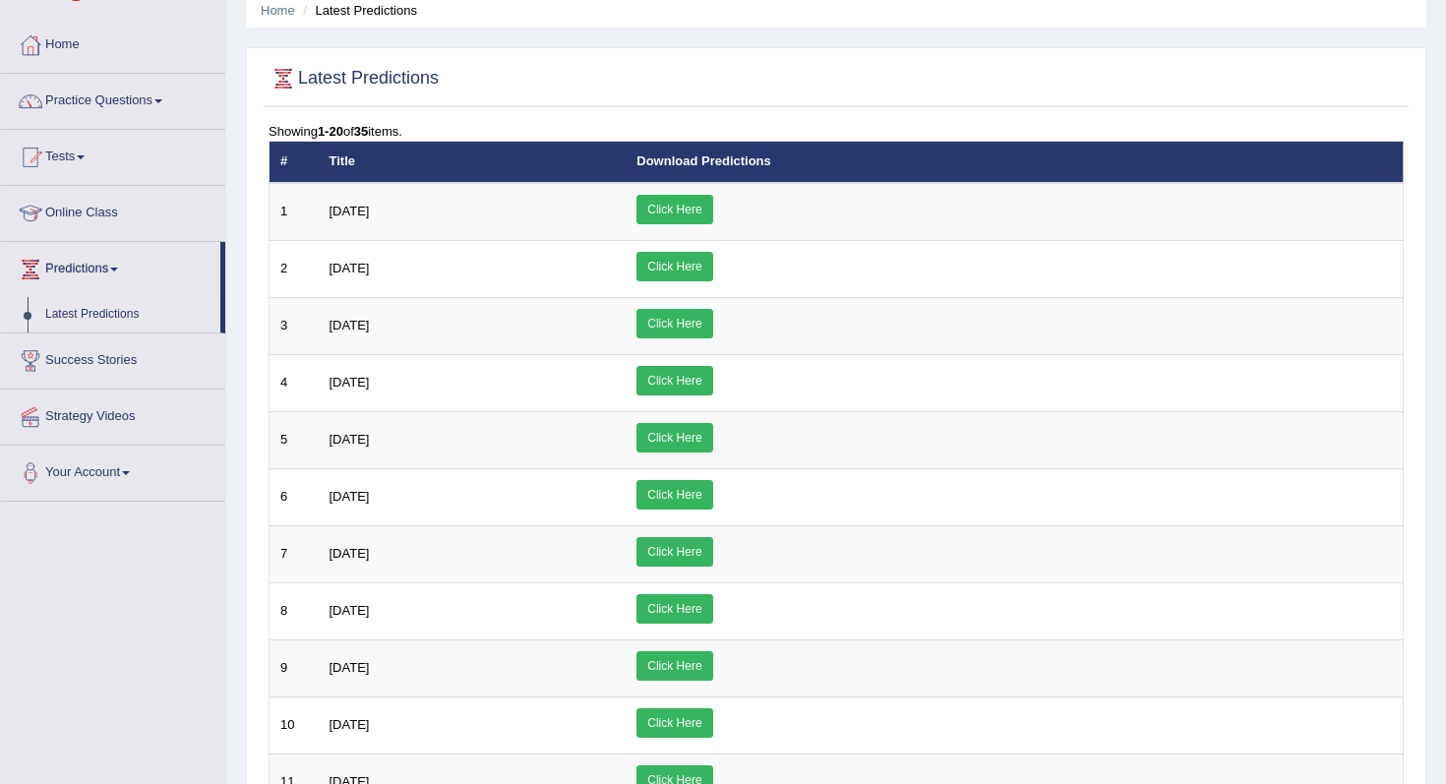
scroll to position [86, 0]
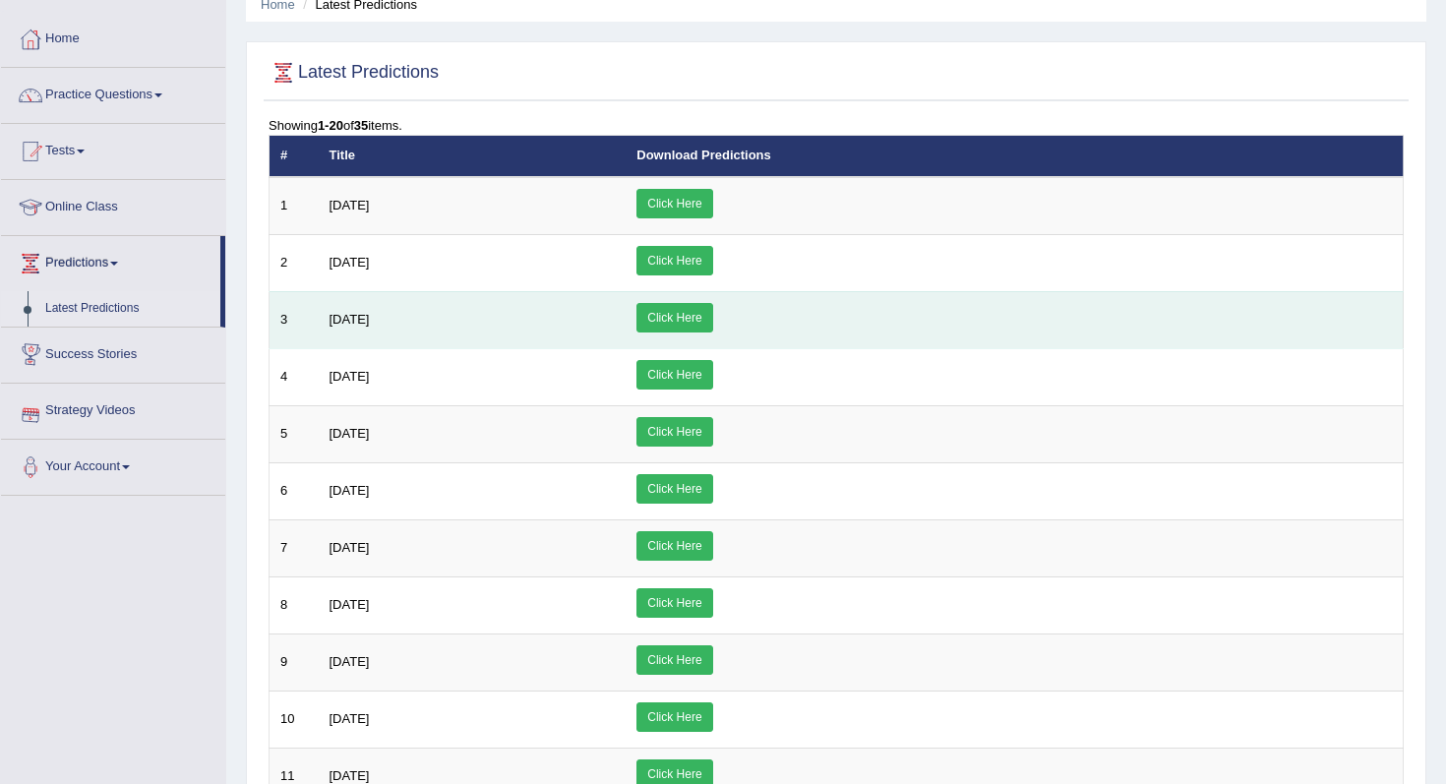
click at [357, 318] on span "[DATE]" at bounding box center [350, 319] width 40 height 15
click at [712, 308] on link "Click Here" at bounding box center [674, 318] width 76 height 30
